Goal: Check status: Check status

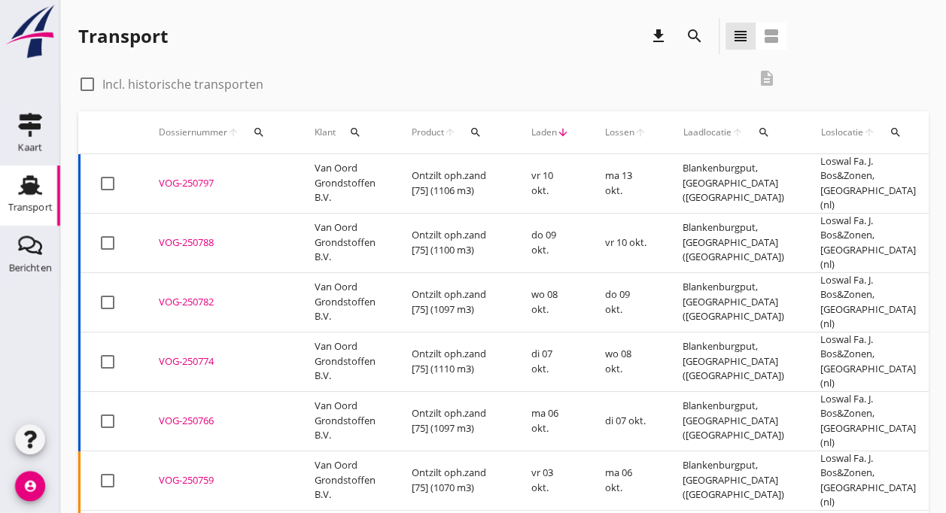
click at [264, 178] on div "VOG-250797" at bounding box center [219, 183] width 120 height 15
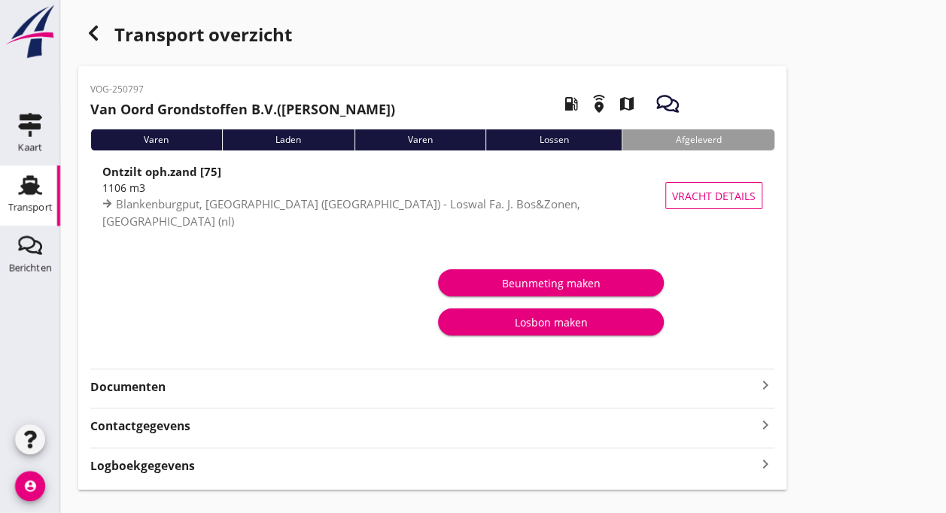
click at [29, 201] on div "Transport" at bounding box center [30, 207] width 44 height 21
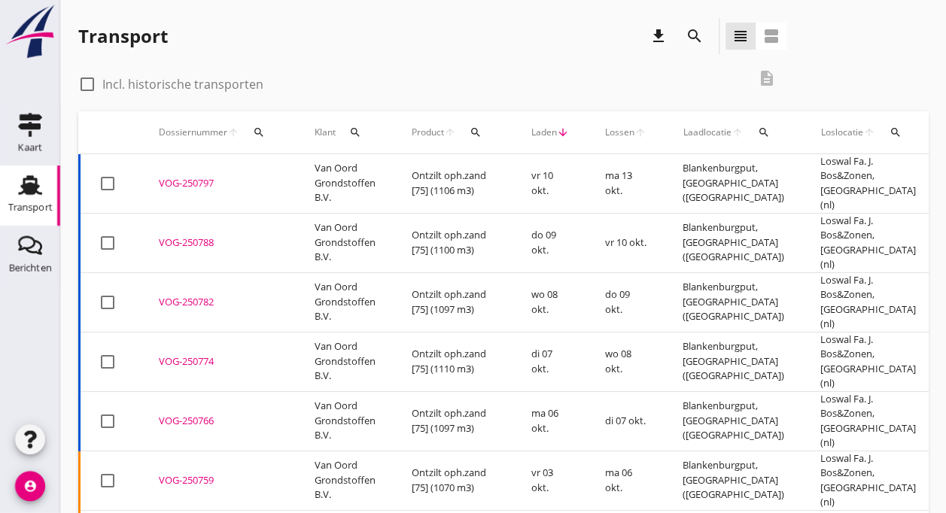
click at [183, 181] on div "VOG-250797" at bounding box center [219, 183] width 120 height 15
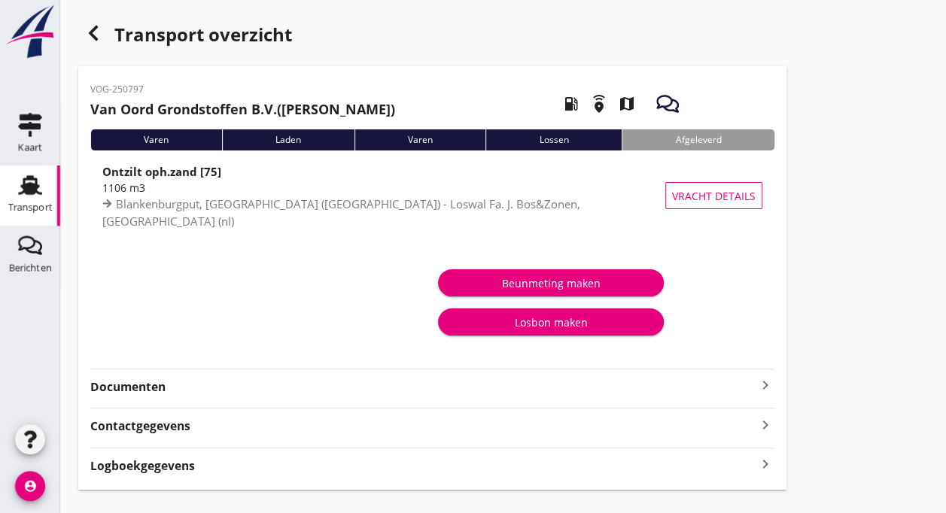
click at [20, 208] on div "Transport" at bounding box center [30, 207] width 44 height 10
